Goal: Information Seeking & Learning: Learn about a topic

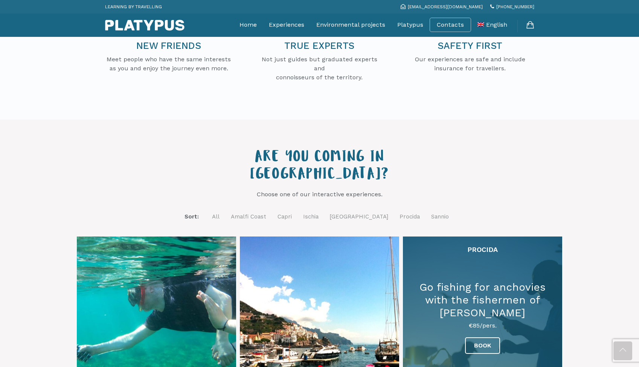
scroll to position [163, 0]
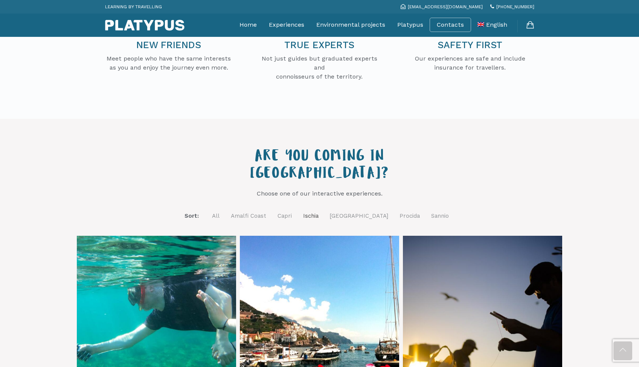
click at [319, 212] on link "Ischia" at bounding box center [310, 216] width 15 height 9
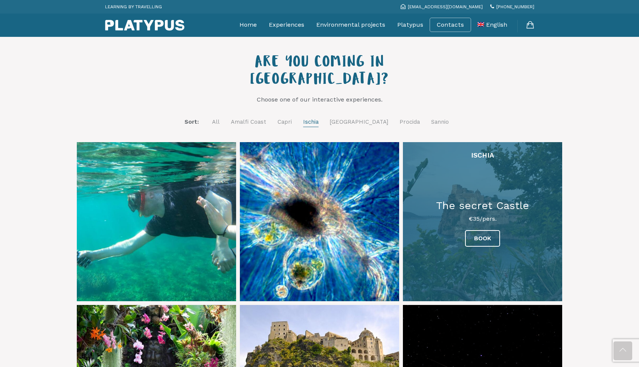
scroll to position [293, 0]
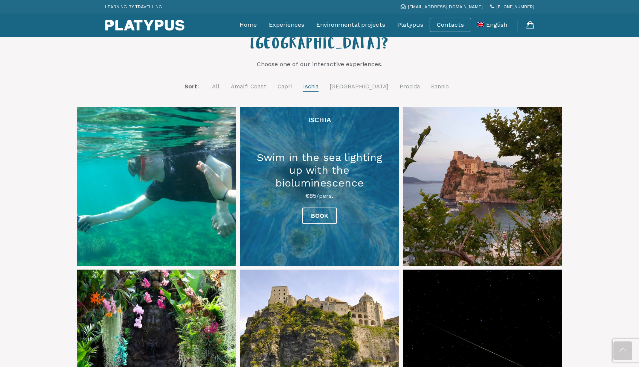
click at [353, 182] on link at bounding box center [319, 186] width 159 height 159
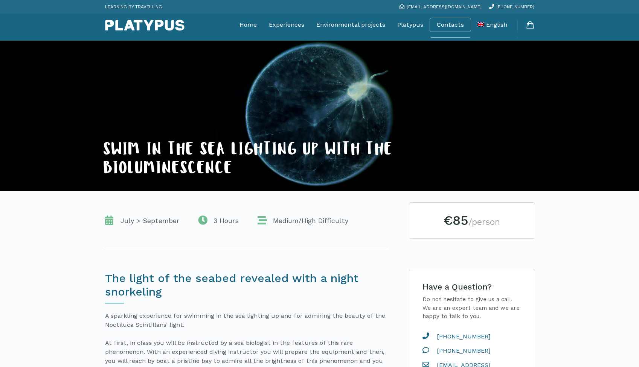
scroll to position [159, 0]
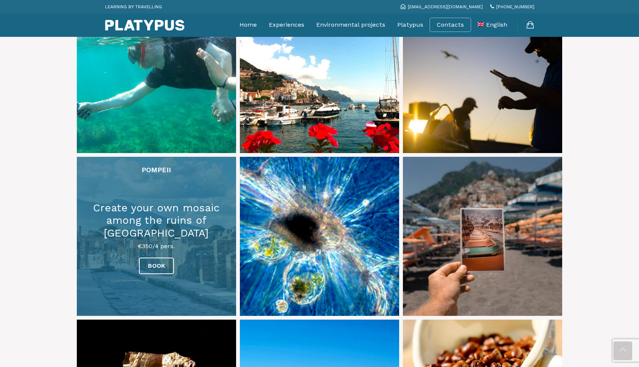
scroll to position [406, 0]
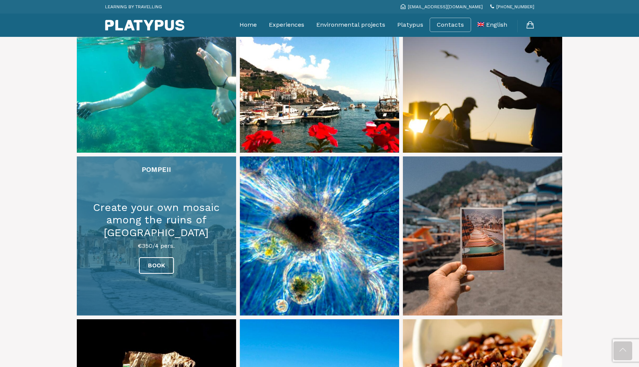
click at [181, 221] on link at bounding box center [156, 236] width 159 height 159
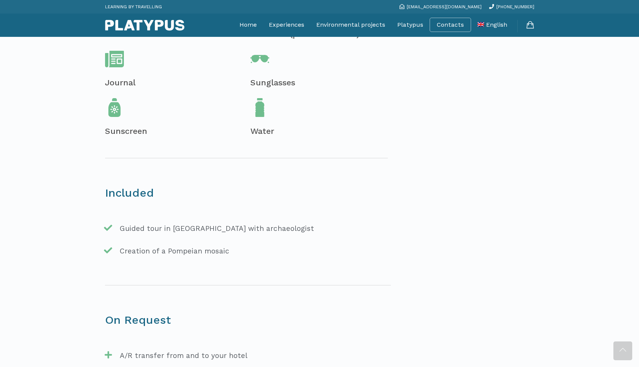
scroll to position [445, 0]
